Goal: Task Accomplishment & Management: Manage account settings

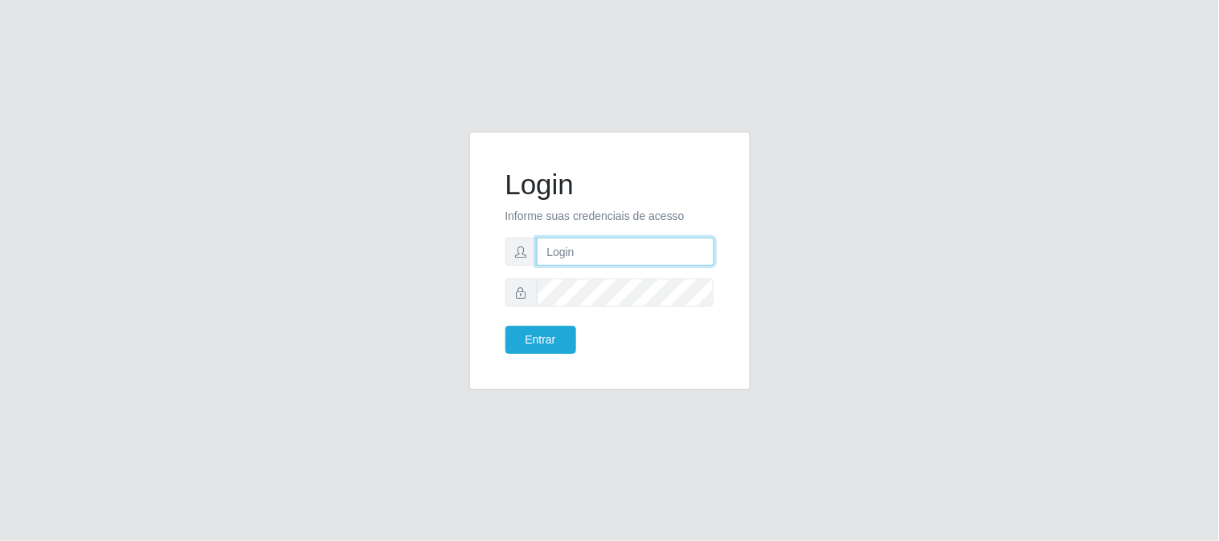
click at [615, 257] on input "text" at bounding box center [626, 252] width 178 height 28
type input "[EMAIL_ADDRESS][DOMAIN_NAME]"
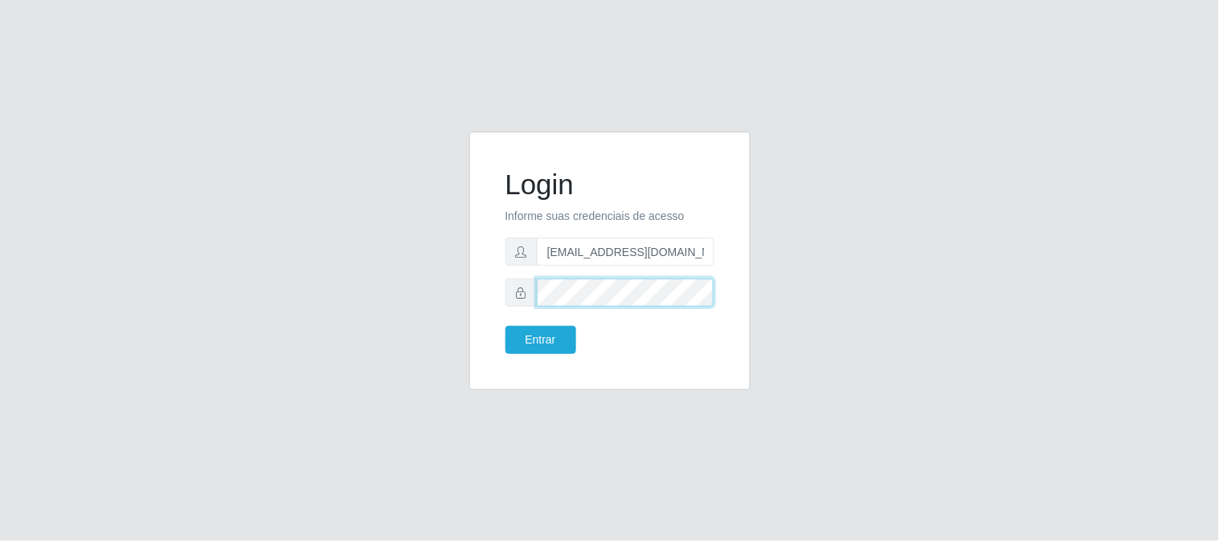
click at [505, 326] on button "Entrar" at bounding box center [540, 340] width 71 height 28
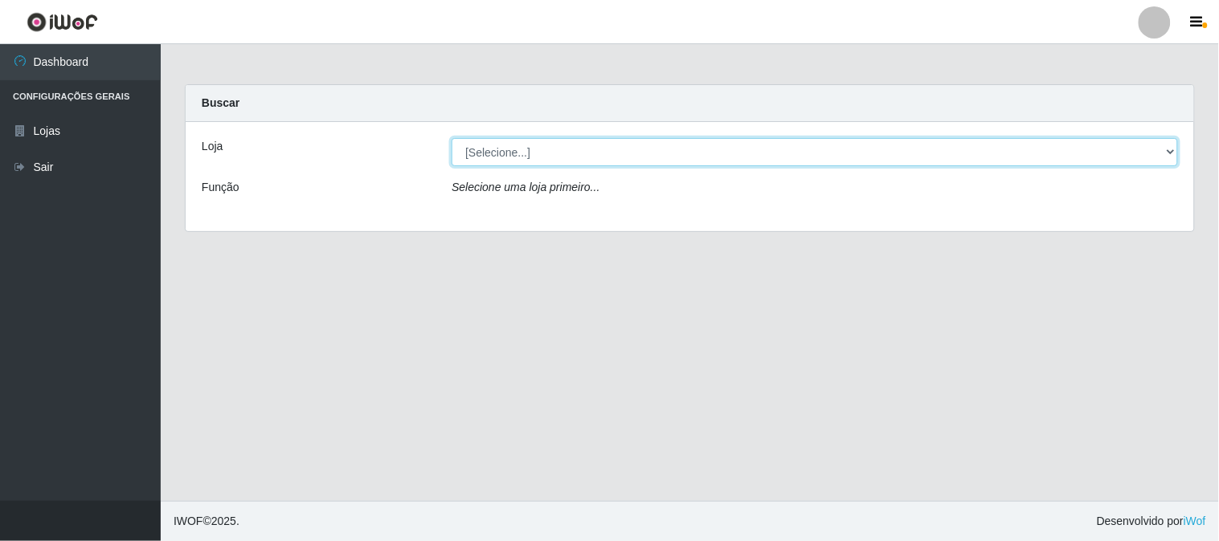
click at [1170, 147] on select "[Selecione...] Queiroz Atacadão - [GEOGRAPHIC_DATA]" at bounding box center [814, 152] width 726 height 28
select select "464"
click at [451, 138] on select "[Selecione...] Queiroz Atacadão - [GEOGRAPHIC_DATA]" at bounding box center [814, 152] width 726 height 28
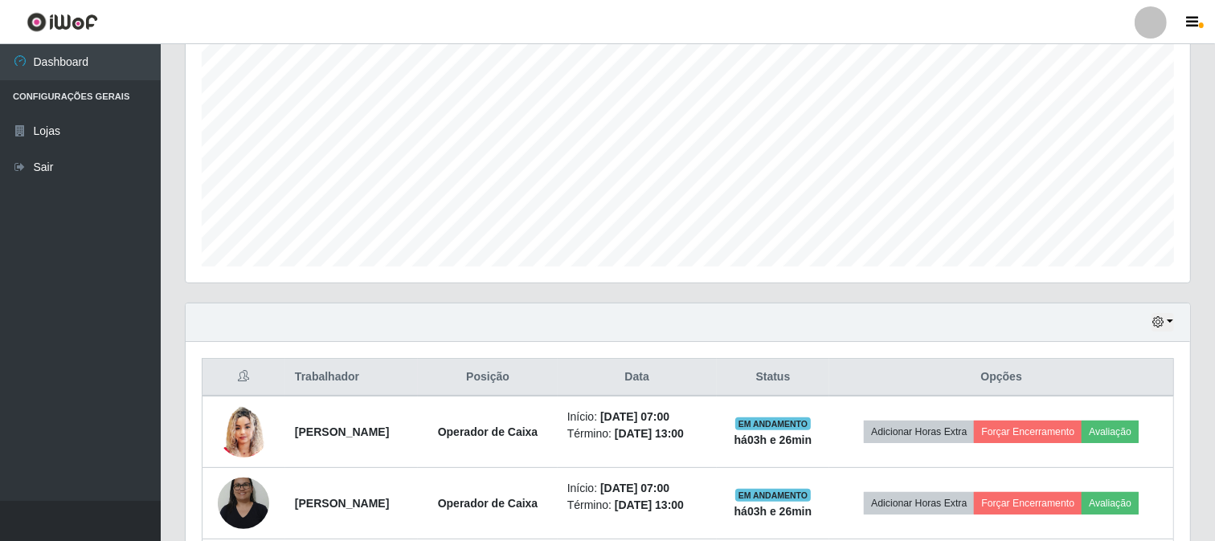
scroll to position [357, 0]
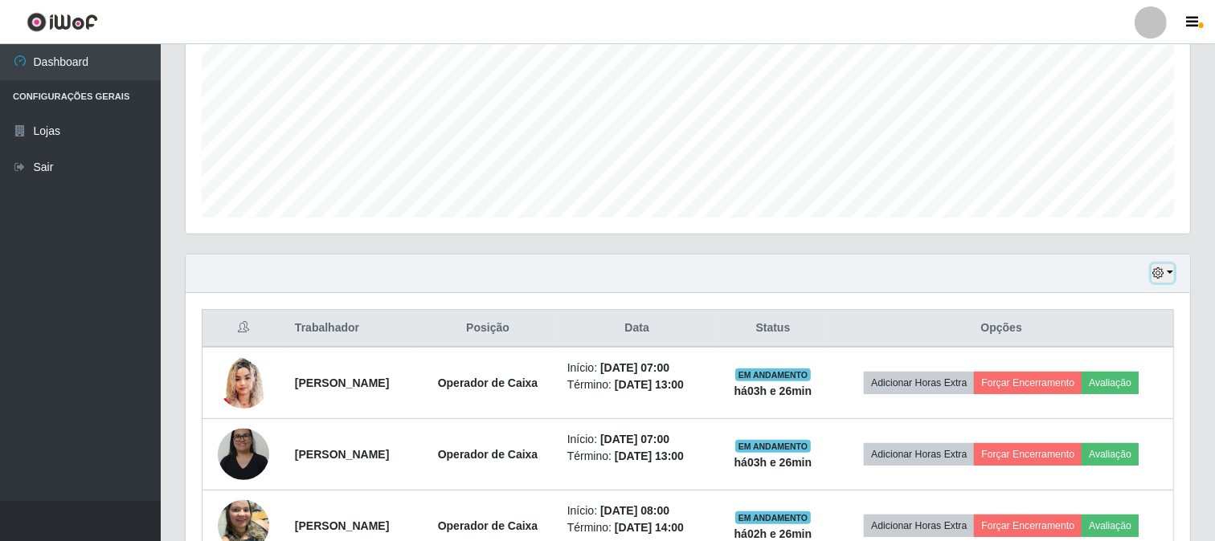
click at [1154, 276] on icon "button" at bounding box center [1157, 273] width 11 height 11
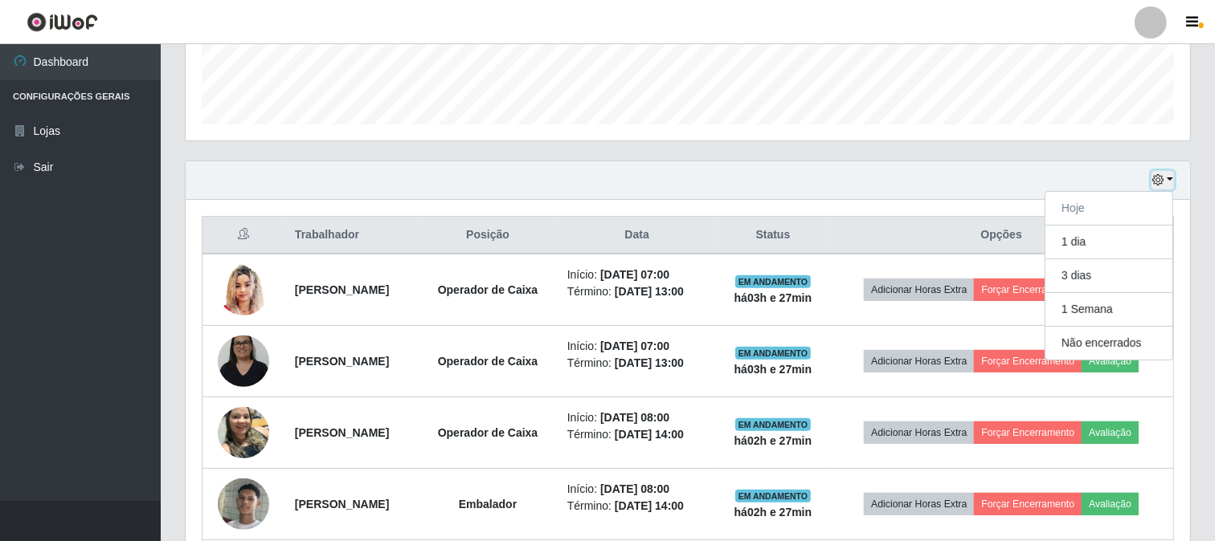
scroll to position [439, 0]
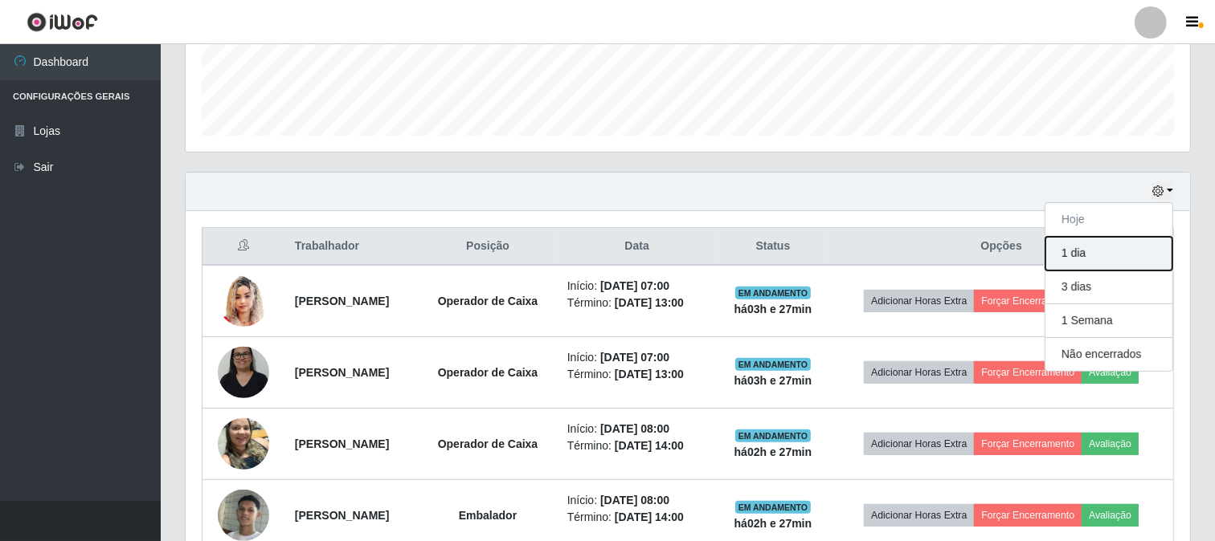
click at [1106, 260] on button "1 dia" at bounding box center [1108, 254] width 127 height 34
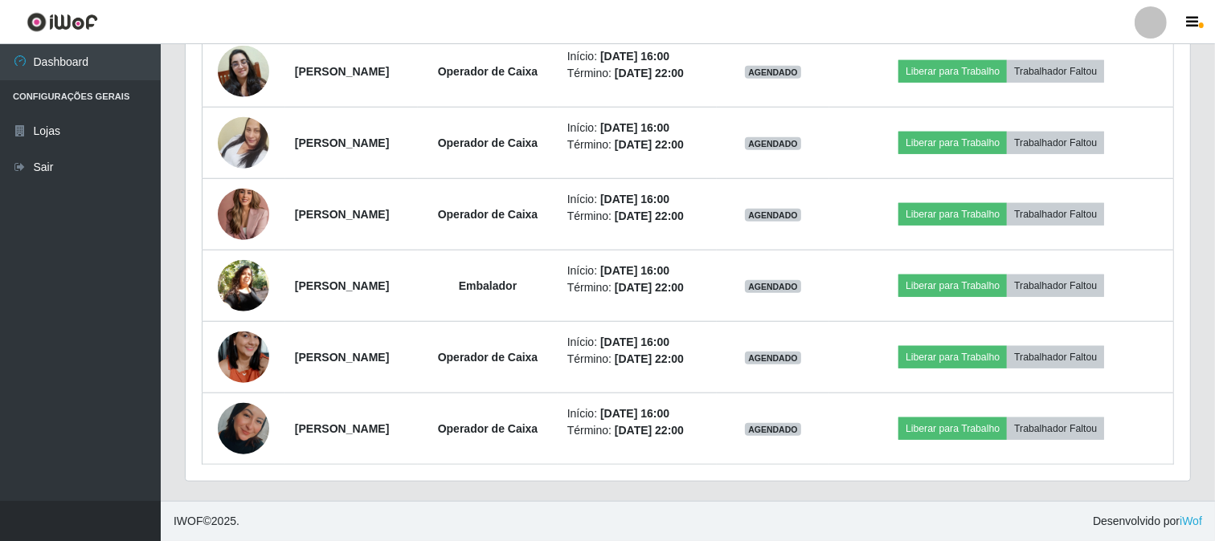
scroll to position [1409, 0]
